Goal: Task Accomplishment & Management: Manage account settings

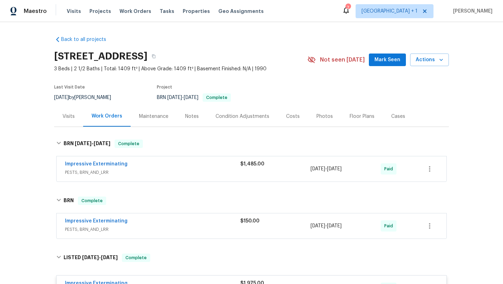
scroll to position [373, 0]
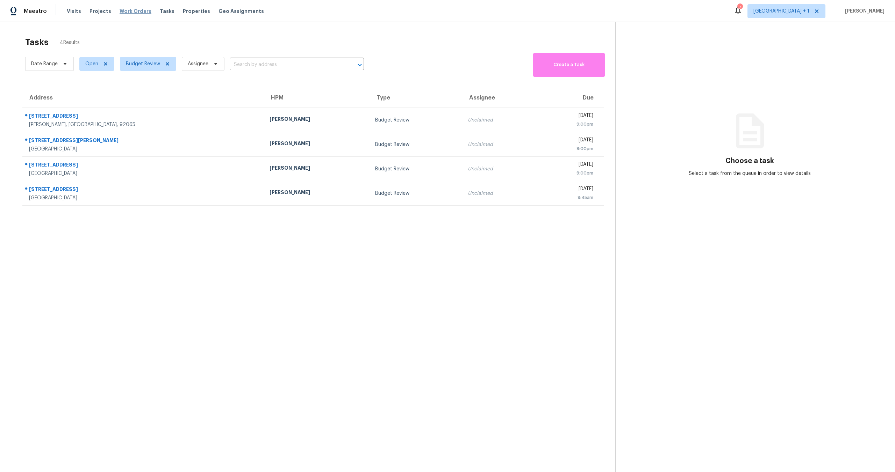
click at [120, 10] on span "Work Orders" at bounding box center [136, 11] width 32 height 7
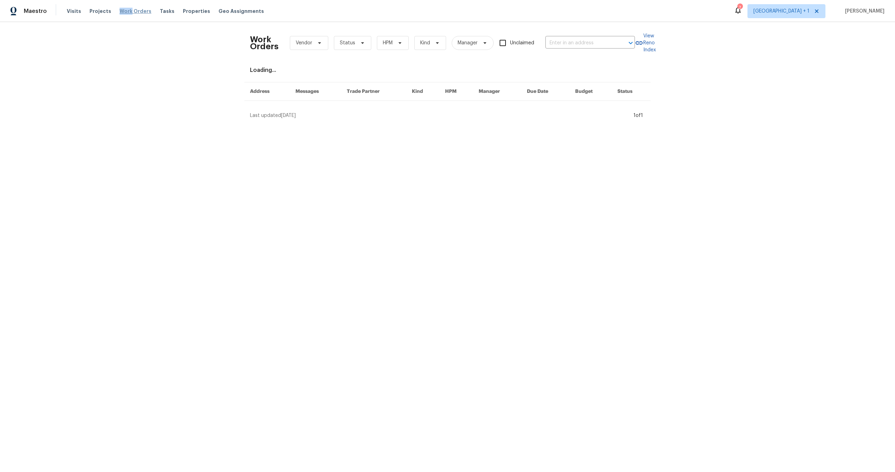
click at [120, 10] on span "Work Orders" at bounding box center [136, 11] width 32 height 7
click at [601, 44] on input "text" at bounding box center [580, 43] width 70 height 11
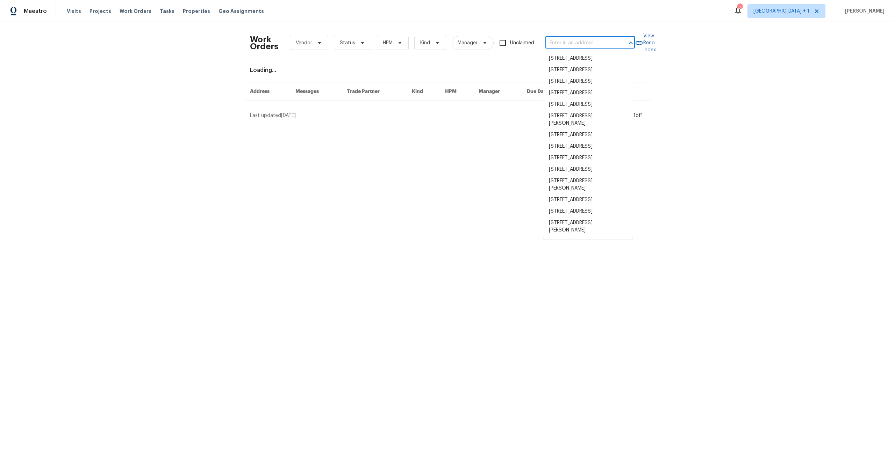
paste input "7922 Sunset Ter"
type input "7922 Sunset Ter"
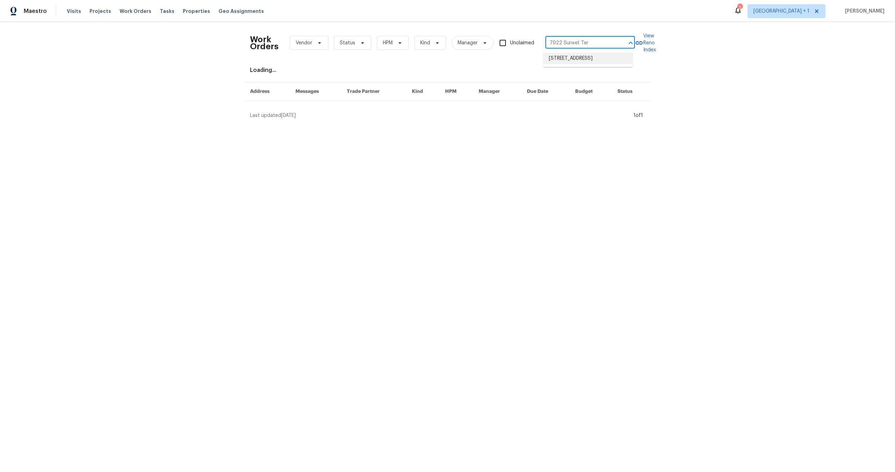
click at [586, 61] on li "[STREET_ADDRESS]" at bounding box center [587, 59] width 89 height 12
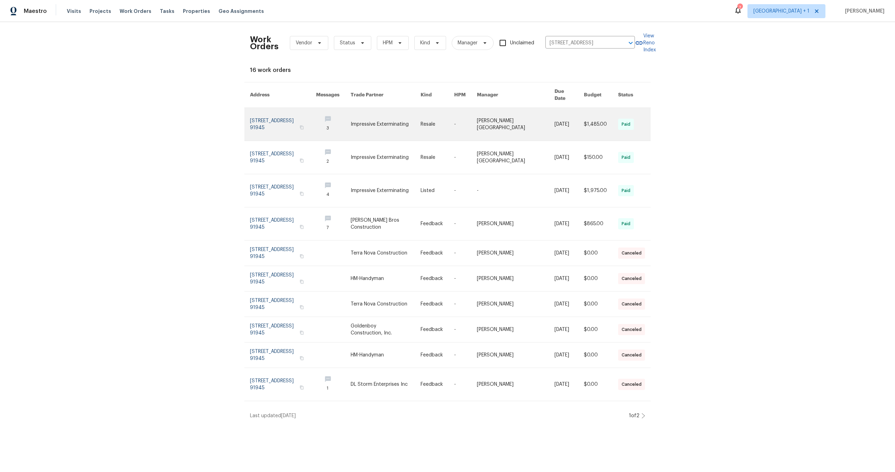
click at [257, 118] on link at bounding box center [283, 124] width 66 height 33
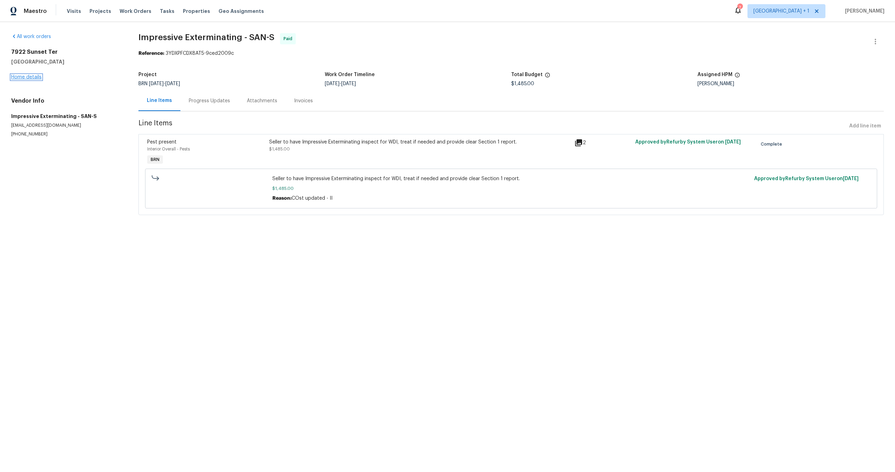
click at [23, 78] on link "Home details" at bounding box center [26, 77] width 30 height 5
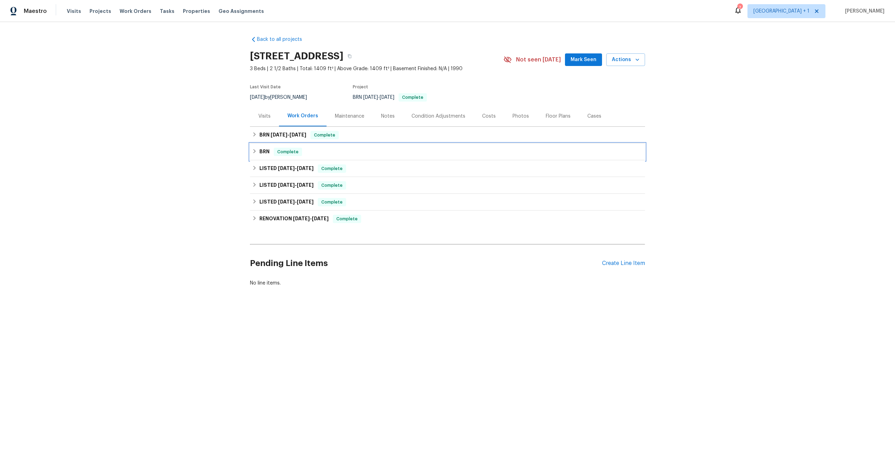
click at [263, 148] on h6 "BRN" at bounding box center [264, 152] width 10 height 8
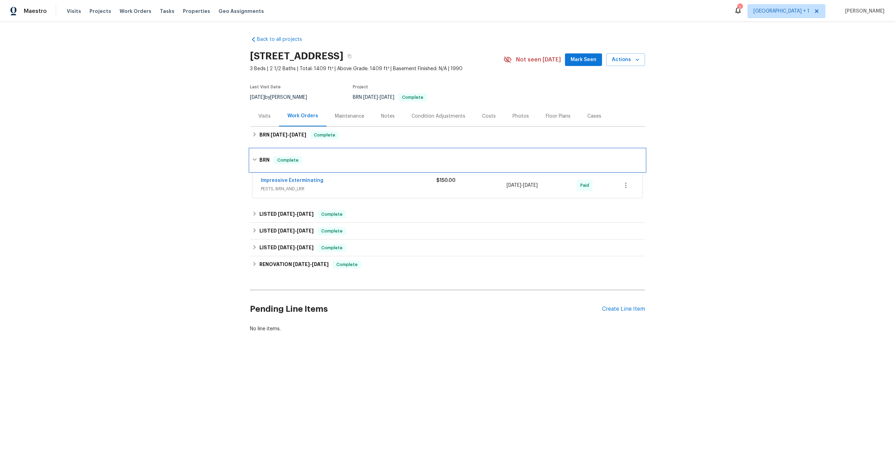
click at [347, 162] on div "BRN Complete" at bounding box center [447, 160] width 391 height 8
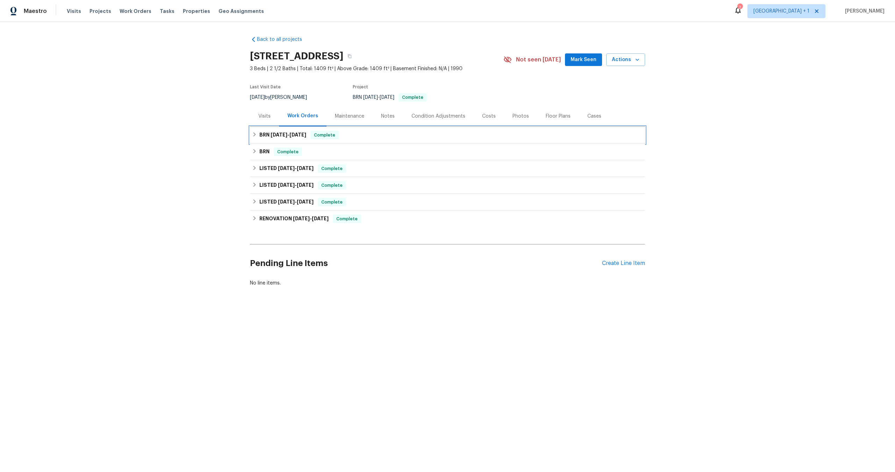
click at [267, 133] on h6 "BRN 9/4/25 - 9/12/25" at bounding box center [282, 135] width 47 height 8
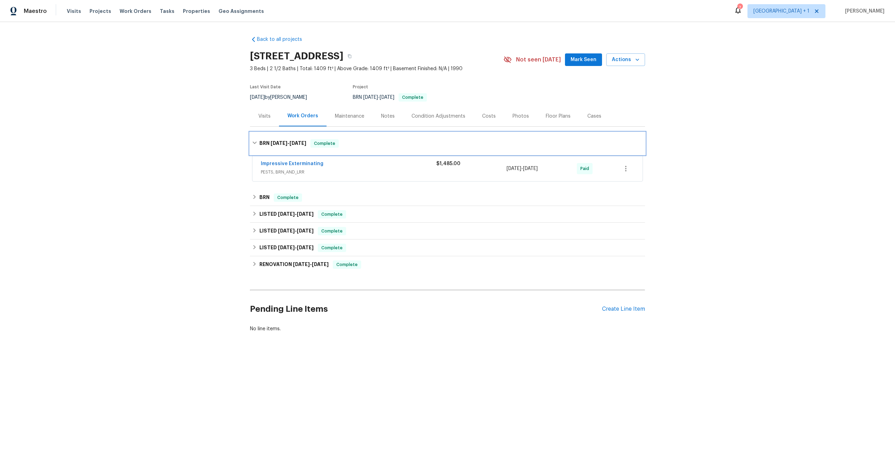
click at [369, 149] on div "BRN 9/4/25 - 9/12/25 Complete" at bounding box center [447, 143] width 395 height 22
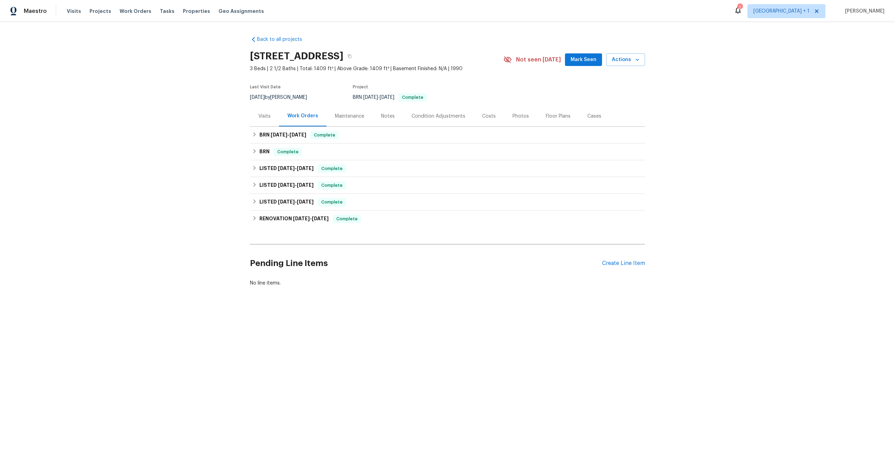
click at [164, 75] on div "Back to all projects 7922 Sunset Ter, Lemon Grove, CA 91945 3 Beds | 2 1/2 Bath…" at bounding box center [447, 178] width 895 height 312
click at [119, 54] on div "Back to all projects 7922 Sunset Ter, Lemon Grove, CA 91945 3 Beds | 2 1/2 Bath…" at bounding box center [447, 178] width 895 height 312
click at [321, 6] on div "Maestro Visits Projects Work Orders Tasks Properties Geo Assignments 7 Los Ange…" at bounding box center [447, 11] width 895 height 22
click at [197, 72] on div "Back to all projects 7922 Sunset Ter, Lemon Grove, CA 91945 3 Beds | 2 1/2 Bath…" at bounding box center [447, 178] width 895 height 312
click at [493, 47] on div "Back to all projects 7922 Sunset Ter, Lemon Grove, CA 91945 3 Beds | 2 1/2 Bath…" at bounding box center [447, 161] width 395 height 262
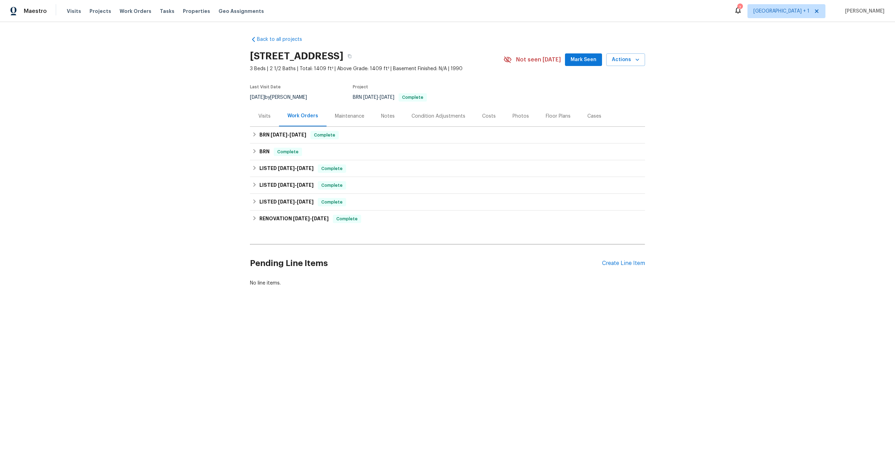
click at [714, 92] on div "Back to all projects 7922 Sunset Ter, Lemon Grove, CA 91945 3 Beds | 2 1/2 Bath…" at bounding box center [447, 178] width 895 height 312
click at [454, 9] on div "Maestro Visits Projects Work Orders Tasks Properties Geo Assignments 7 Los Ange…" at bounding box center [447, 11] width 895 height 22
click at [311, 11] on div "Maestro Visits Projects Work Orders Tasks Properties Geo Assignments 7 Los Ange…" at bounding box center [447, 11] width 895 height 22
click at [268, 9] on div "Maestro Visits Projects Work Orders Tasks Properties Geo Assignments 7 Los Ange…" at bounding box center [447, 11] width 895 height 22
click at [128, 12] on span "Work Orders" at bounding box center [136, 11] width 32 height 7
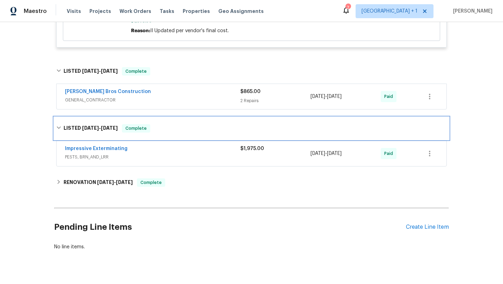
scroll to position [353, 0]
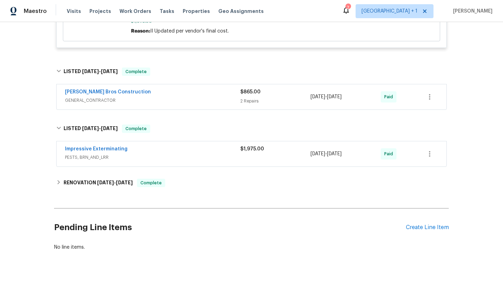
click at [155, 154] on span "PESTS, BRN_AND_LRR" at bounding box center [152, 157] width 175 height 7
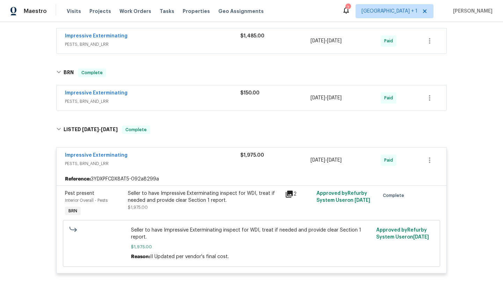
scroll to position [71, 0]
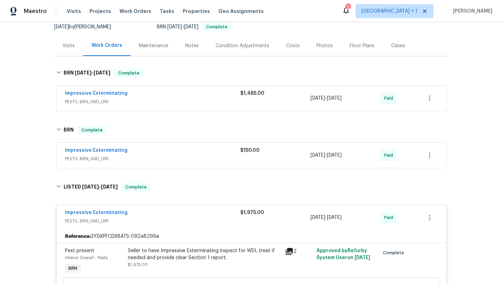
click at [206, 93] on div "Impressive Exterminating" at bounding box center [152, 94] width 175 height 8
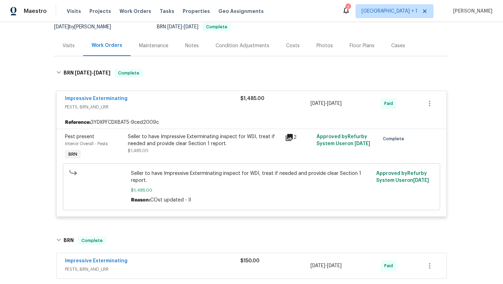
click at [204, 96] on div "Impressive Exterminating" at bounding box center [152, 99] width 175 height 8
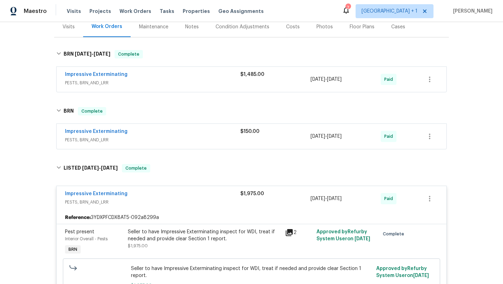
scroll to position [168, 0]
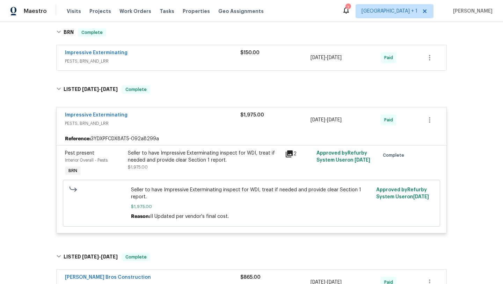
click at [183, 115] on div "Impressive Exterminating" at bounding box center [152, 115] width 175 height 8
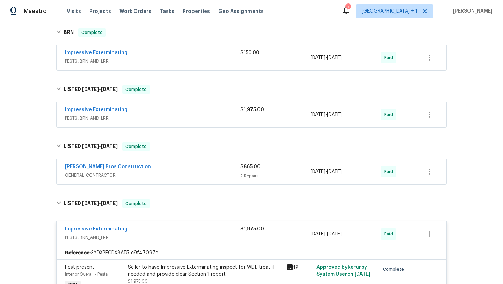
click at [203, 114] on div "Impressive Exterminating" at bounding box center [152, 110] width 175 height 8
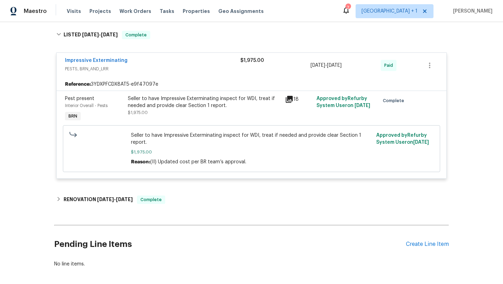
scroll to position [448, 0]
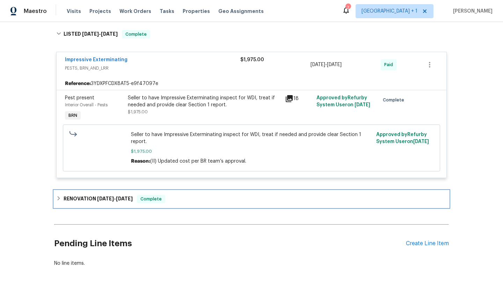
click at [99, 202] on h6 "RENOVATION 3/28/25 - 4/8/25" at bounding box center [98, 199] width 69 height 8
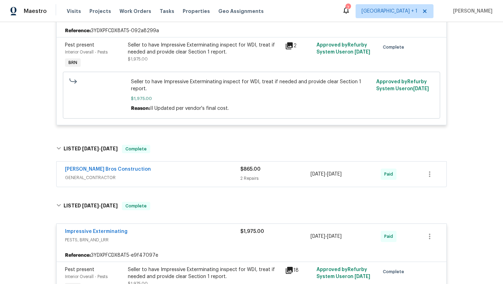
scroll to position [275, 0]
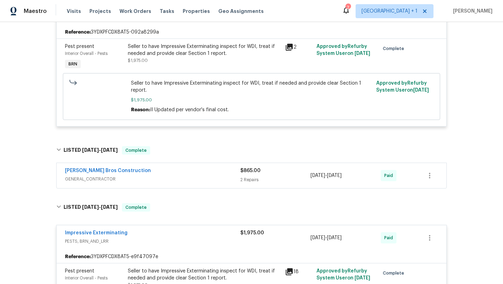
click at [213, 181] on span "GENERAL_CONTRACTOR" at bounding box center [152, 178] width 175 height 7
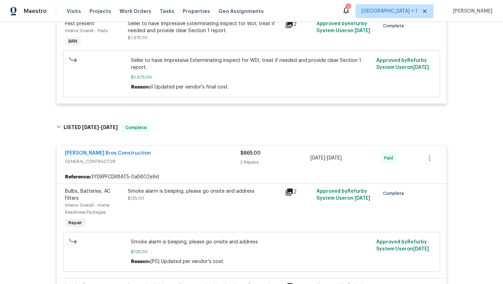
scroll to position [315, 0]
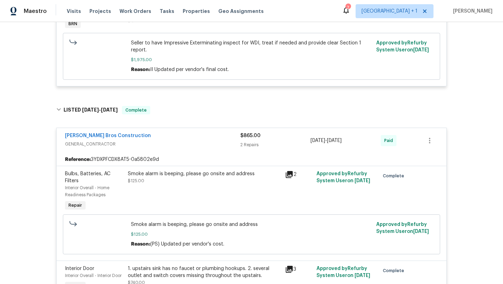
click at [205, 160] on div "Reference: 3YDXPFCDX8AT5-0a5802e9d" at bounding box center [252, 159] width 390 height 13
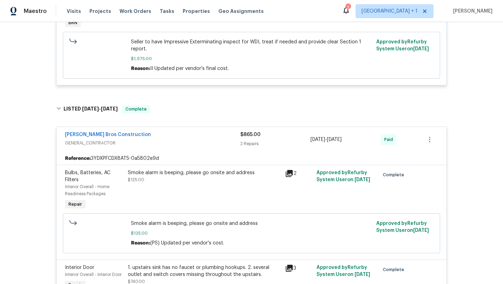
scroll to position [316, 0]
click at [202, 136] on div "[PERSON_NAME] Bros Construction" at bounding box center [152, 135] width 175 height 8
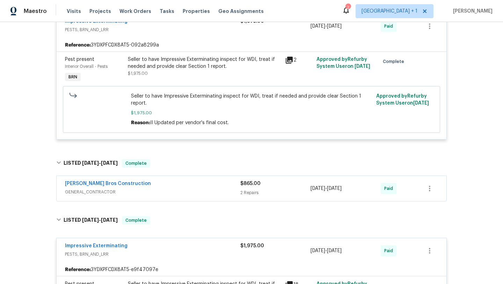
scroll to position [209, 0]
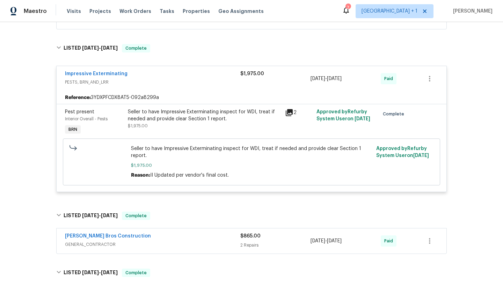
click at [289, 111] on icon at bounding box center [289, 112] width 7 height 7
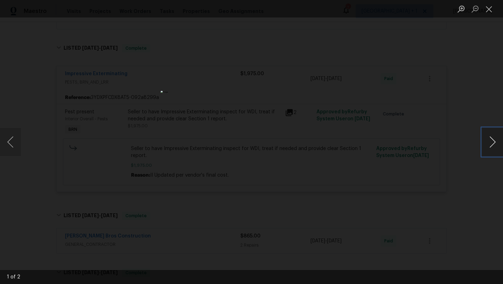
click at [502, 142] on button "Next image" at bounding box center [492, 142] width 21 height 28
click at [493, 11] on button "Close lightbox" at bounding box center [489, 9] width 14 height 12
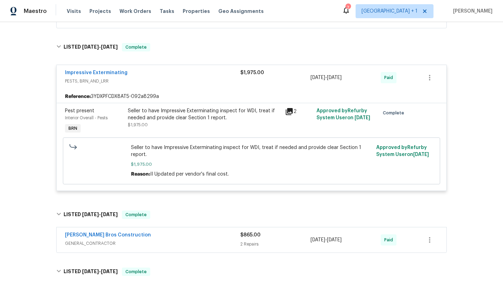
scroll to position [211, 0]
click at [187, 82] on span "PESTS, BRN_AND_LRR" at bounding box center [152, 80] width 175 height 7
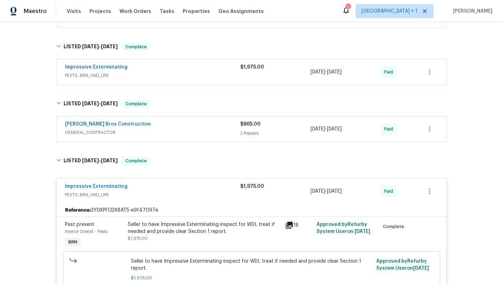
click at [195, 71] on div "Impressive Exterminating" at bounding box center [152, 68] width 175 height 8
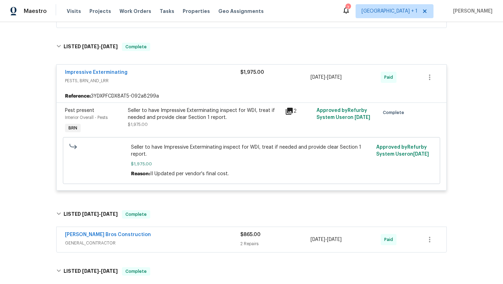
click at [195, 81] on span "PESTS, BRN_AND_LRR" at bounding box center [152, 80] width 175 height 7
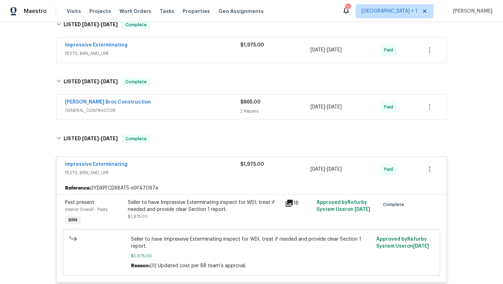
scroll to position [261, 0]
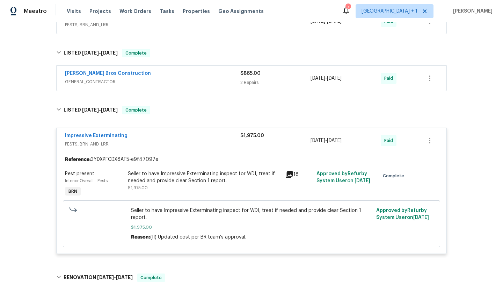
click at [200, 139] on div "Impressive Exterminating" at bounding box center [152, 136] width 175 height 8
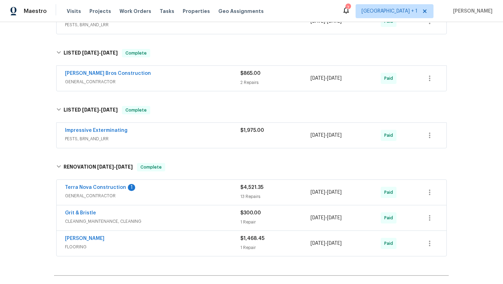
click at [200, 133] on div "Impressive Exterminating" at bounding box center [152, 131] width 175 height 8
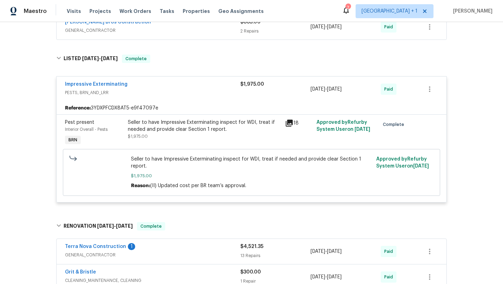
scroll to position [313, 0]
click at [290, 119] on icon at bounding box center [289, 122] width 7 height 7
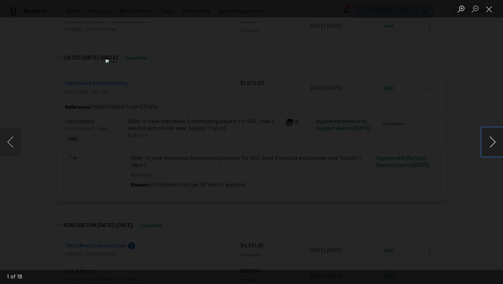
click at [491, 139] on button "Next image" at bounding box center [492, 142] width 21 height 28
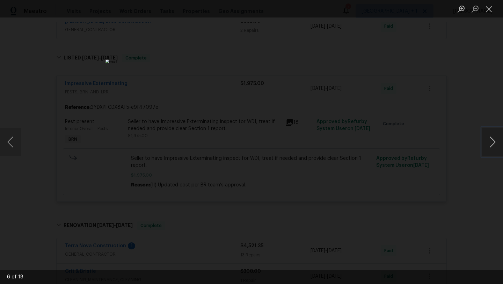
click at [491, 139] on button "Next image" at bounding box center [492, 142] width 21 height 28
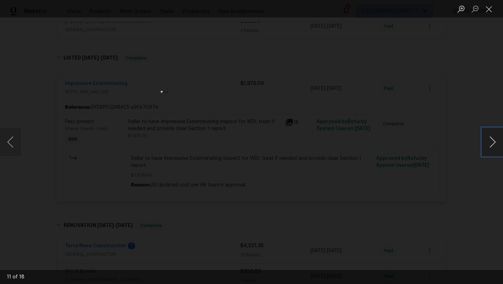
click at [491, 139] on button "Next image" at bounding box center [492, 142] width 21 height 28
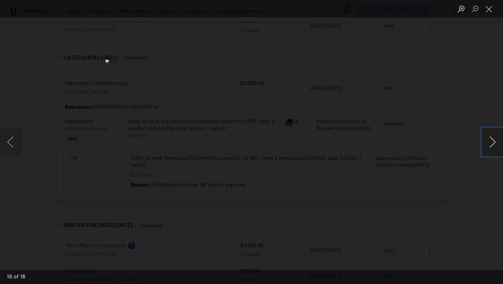
click at [491, 139] on button "Next image" at bounding box center [492, 142] width 21 height 28
click at [492, 10] on button "Close lightbox" at bounding box center [489, 9] width 14 height 12
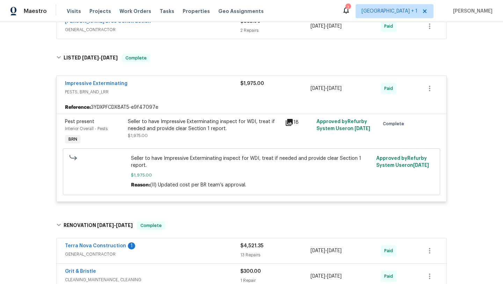
click at [215, 94] on span "PESTS, BRN_AND_LRR" at bounding box center [152, 91] width 175 height 7
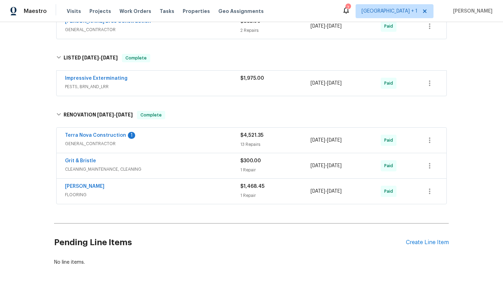
click at [211, 80] on div "Impressive Exterminating" at bounding box center [152, 79] width 175 height 8
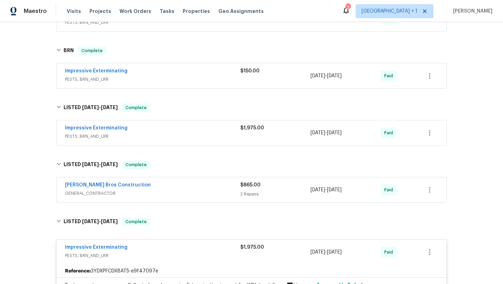
scroll to position [150, 0]
click at [251, 259] on div "$1,975.00" at bounding box center [275, 251] width 70 height 17
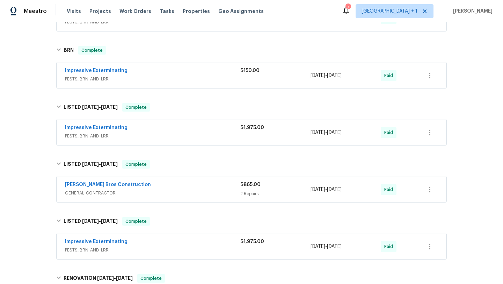
click at [190, 236] on div "Impressive Exterminating PESTS, BRN_AND_LRR $1,975.00 5/8/2025 - 5/11/2025 Paid" at bounding box center [252, 246] width 390 height 25
click at [192, 248] on span "PESTS, BRN_AND_LRR" at bounding box center [152, 249] width 175 height 7
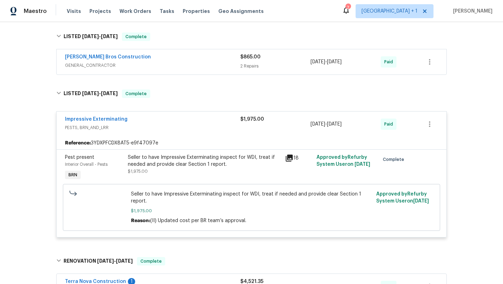
scroll to position [281, 0]
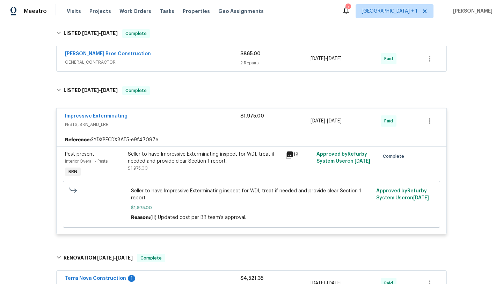
click at [286, 153] on icon at bounding box center [289, 154] width 7 height 7
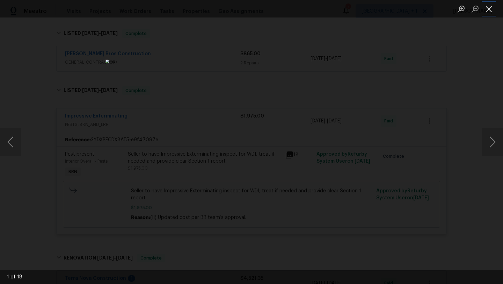
click at [485, 7] on button "Close lightbox" at bounding box center [489, 9] width 14 height 12
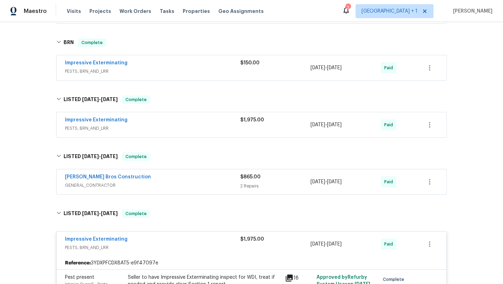
scroll to position [165, 0]
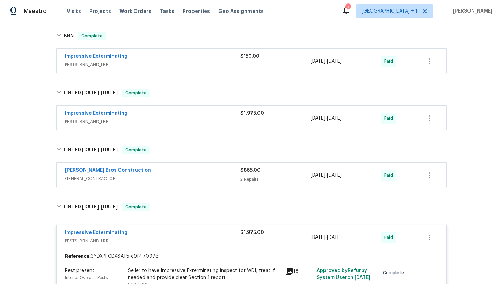
click at [210, 116] on div "Impressive Exterminating" at bounding box center [152, 114] width 175 height 8
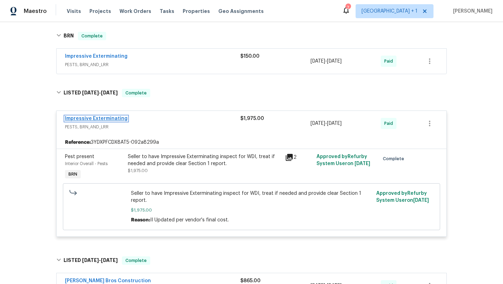
click at [111, 119] on link "Impressive Exterminating" at bounding box center [96, 118] width 63 height 5
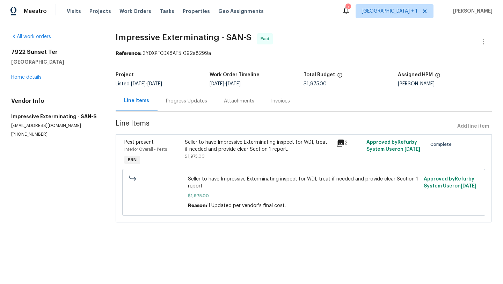
click at [196, 100] on div "Progress Updates" at bounding box center [186, 101] width 41 height 7
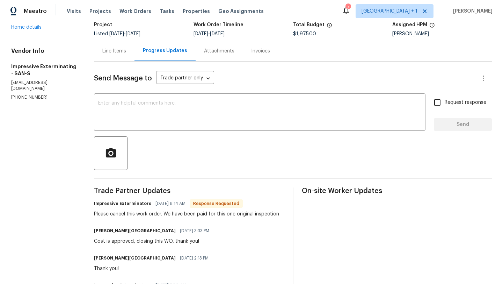
scroll to position [51, 0]
click at [233, 238] on div "Isabel Sangeetha Ireland 08/13/2025 3:33 PM Cost is approved, closing this WO, …" at bounding box center [189, 234] width 190 height 19
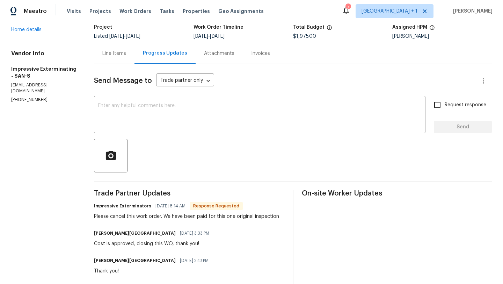
scroll to position [0, 0]
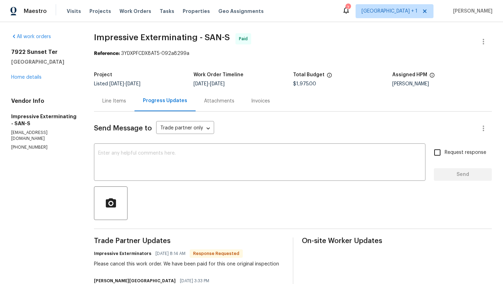
drag, startPoint x: 8, startPoint y: 73, endPoint x: 11, endPoint y: 76, distance: 4.0
click at [29, 80] on div "7922 Sunset Ter Lemon Grove, CA 91945 Home details" at bounding box center [44, 65] width 66 height 32
click at [26, 75] on link "Home details" at bounding box center [26, 77] width 30 height 5
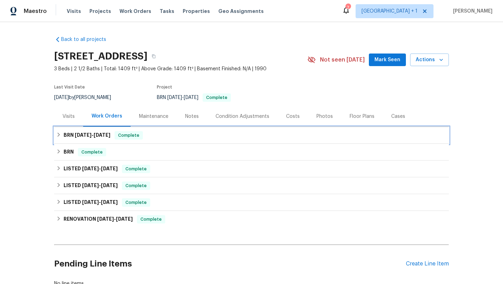
click at [87, 138] on h6 "BRN 9/4/25 - 9/12/25" at bounding box center [87, 135] width 47 height 8
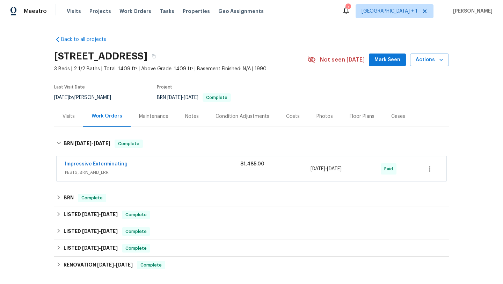
click at [185, 172] on span "PESTS, BRN_AND_LRR" at bounding box center [152, 172] width 175 height 7
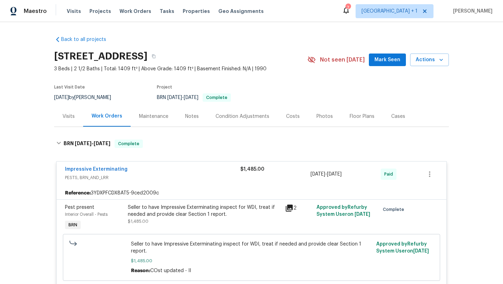
scroll to position [55, 0]
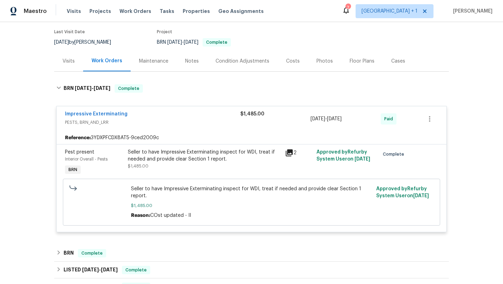
click at [187, 115] on div "Impressive Exterminating" at bounding box center [152, 114] width 175 height 8
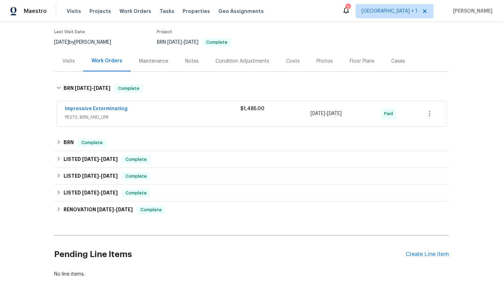
click at [158, 112] on div "Impressive Exterminating" at bounding box center [152, 109] width 175 height 8
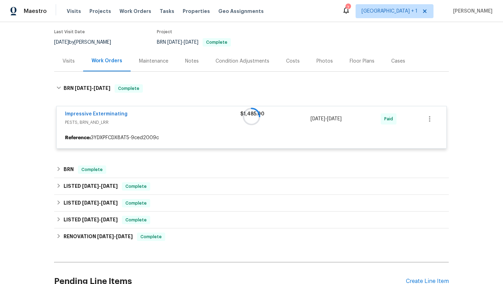
click at [158, 112] on div at bounding box center [251, 116] width 395 height 78
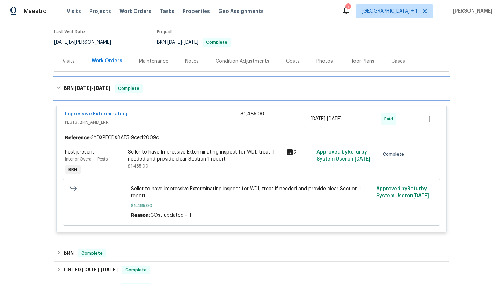
click at [77, 89] on span "[DATE]" at bounding box center [83, 88] width 17 height 5
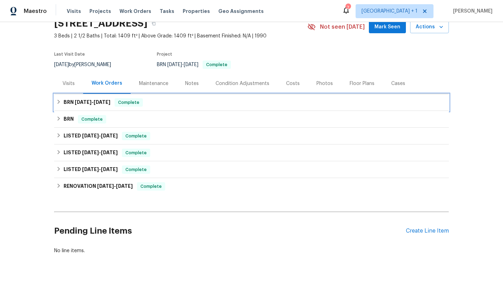
scroll to position [0, 0]
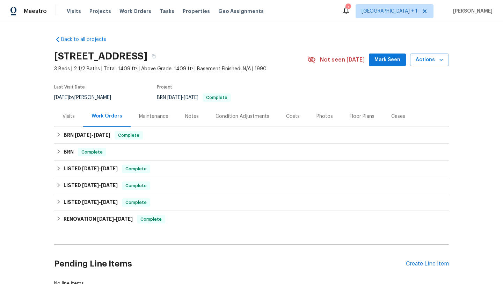
click at [167, 38] on div "Back to all projects 7922 Sunset Ter, Lemon Grove, CA 91945 3 Beds | 2 1/2 Bath…" at bounding box center [251, 161] width 395 height 262
click at [167, 36] on div "Back to all projects 7922 Sunset Ter, Lemon Grove, CA 91945 3 Beds | 2 1/2 Bath…" at bounding box center [251, 161] width 395 height 262
click at [282, 94] on div "BRN 9/4/2025 - 9/12/2025 Complete" at bounding box center [224, 97] width 134 height 8
click at [265, 35] on div "Back to all projects 7922 Sunset Ter, Lemon Grove, CA 91945 3 Beds | 2 1/2 Bath…" at bounding box center [251, 161] width 395 height 262
